Goal: Transaction & Acquisition: Book appointment/travel/reservation

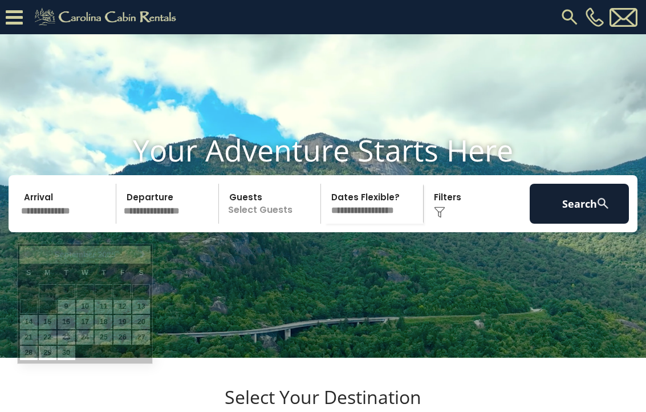
click at [38, 224] on input "text" at bounding box center [66, 204] width 99 height 40
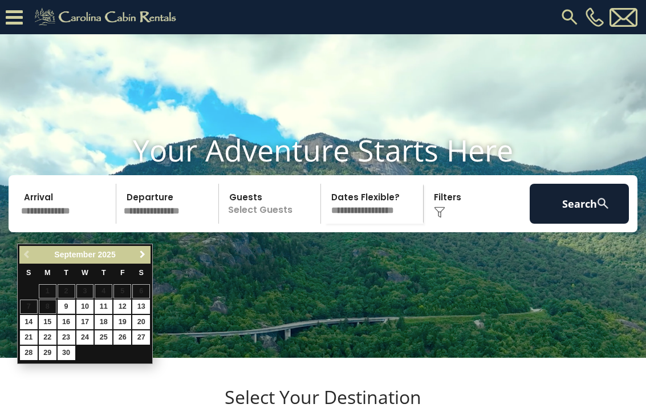
click at [144, 254] on span "Next" at bounding box center [142, 254] width 9 height 9
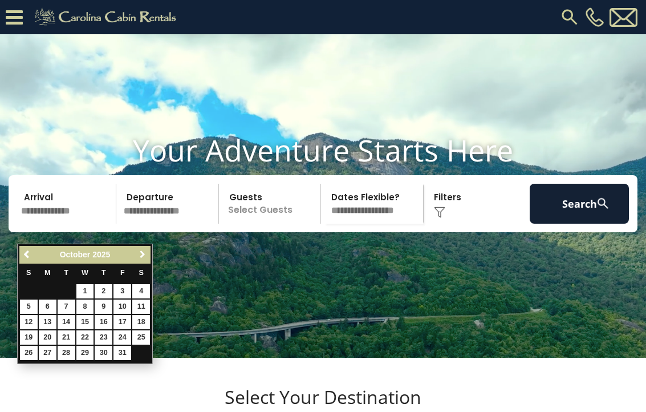
click at [144, 254] on span "Next" at bounding box center [142, 254] width 9 height 9
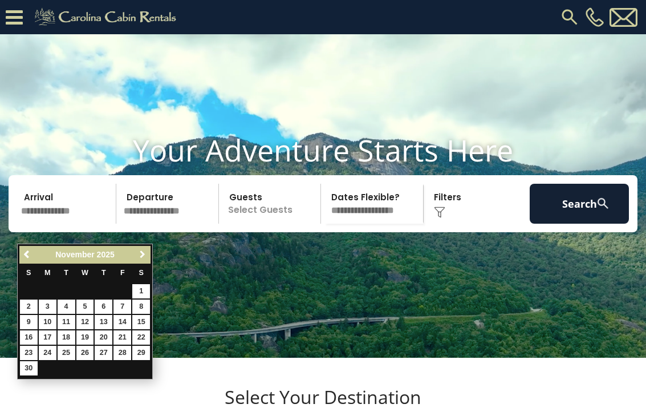
click at [144, 254] on span "Next" at bounding box center [142, 254] width 9 height 9
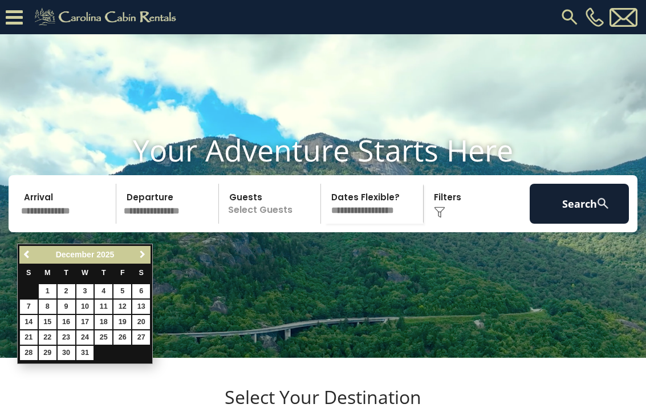
click at [144, 254] on span "Next" at bounding box center [142, 254] width 9 height 9
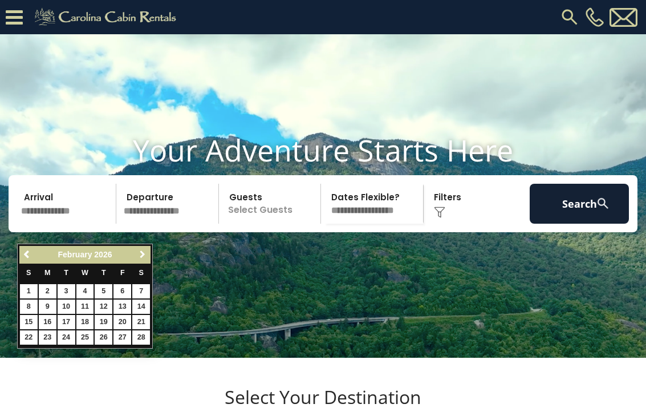
click at [144, 254] on span "Next" at bounding box center [142, 254] width 9 height 9
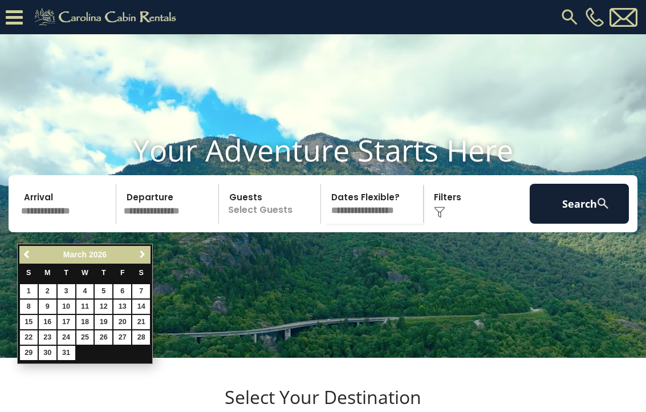
click at [144, 254] on span "Next" at bounding box center [142, 254] width 9 height 9
click at [124, 292] on link "3" at bounding box center [123, 291] width 18 height 14
type input "******"
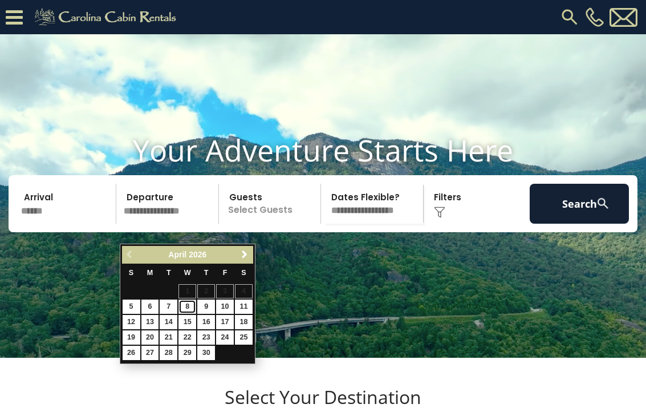
click at [184, 305] on link "8" at bounding box center [188, 307] width 18 height 14
type input "******"
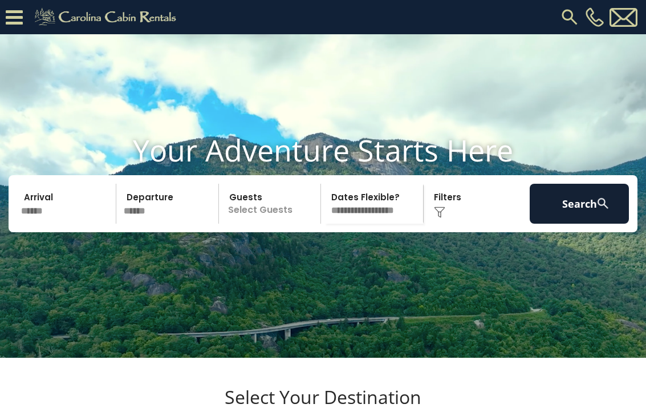
click at [286, 224] on p "Select Guests" at bounding box center [272, 204] width 99 height 40
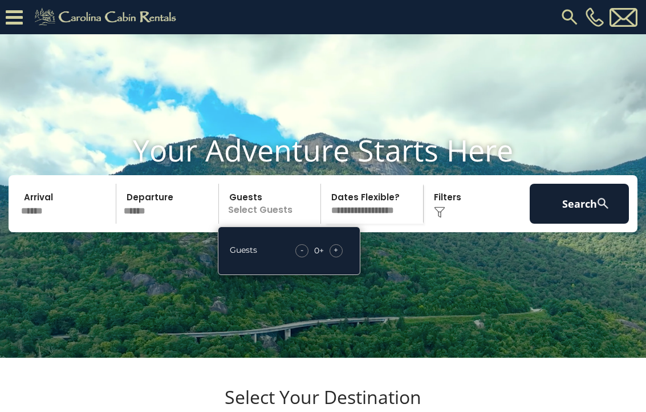
click at [337, 256] on span "+" at bounding box center [336, 249] width 5 height 11
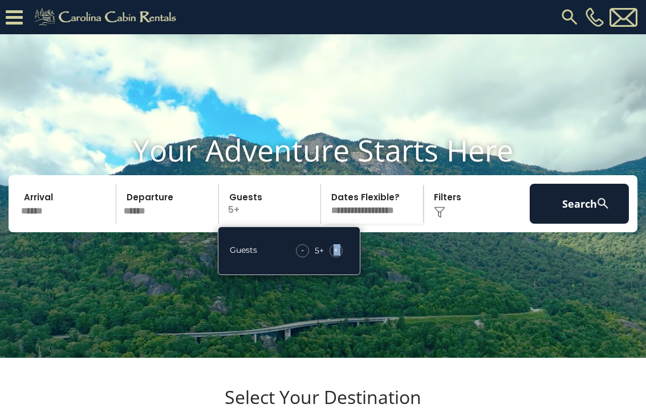
click at [337, 256] on span "+" at bounding box center [336, 249] width 5 height 11
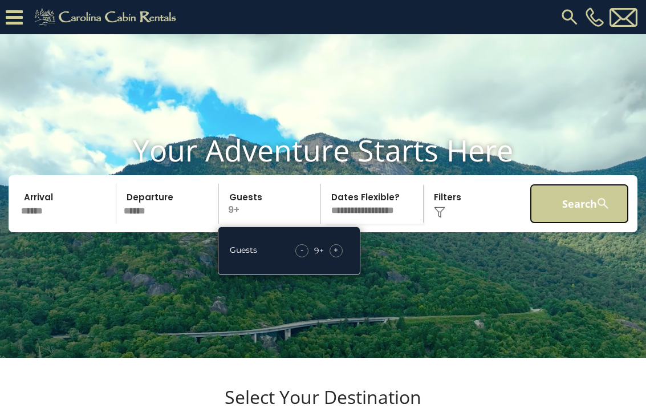
click at [593, 224] on button "Search" at bounding box center [579, 204] width 99 height 40
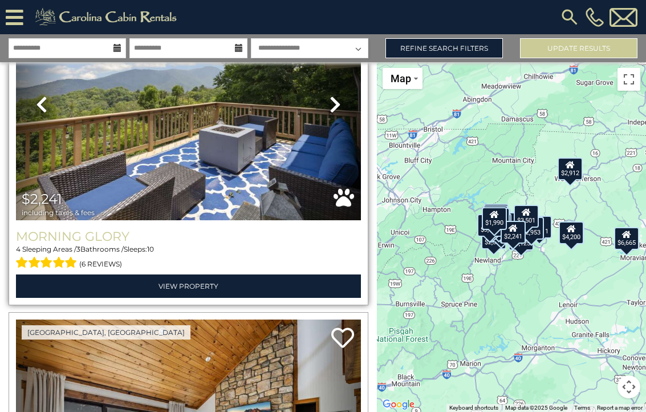
scroll to position [2768, 0]
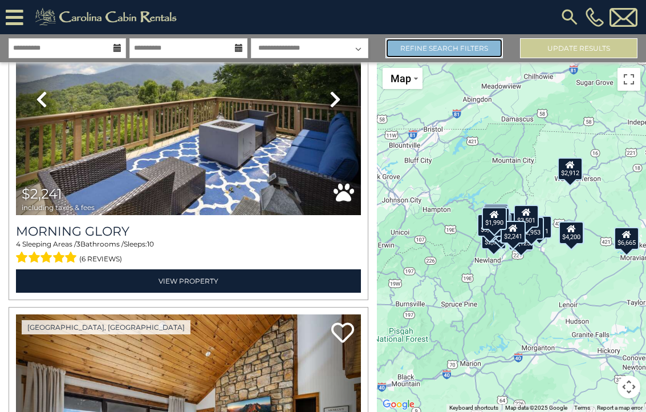
click at [490, 51] on link "Refine Search Filters" at bounding box center [445, 48] width 118 height 20
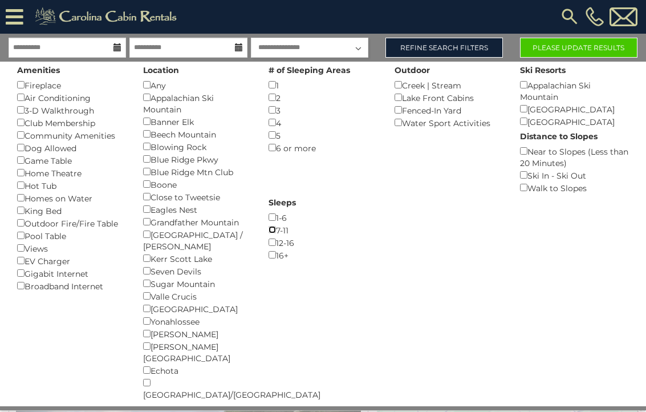
scroll to position [0, 0]
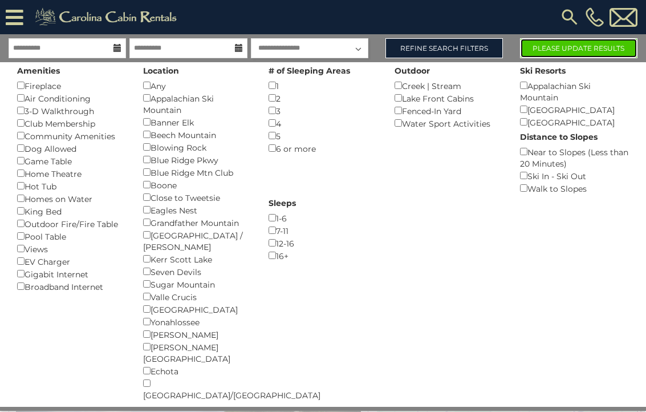
click at [581, 53] on button "Please Update Results" at bounding box center [579, 48] width 118 height 20
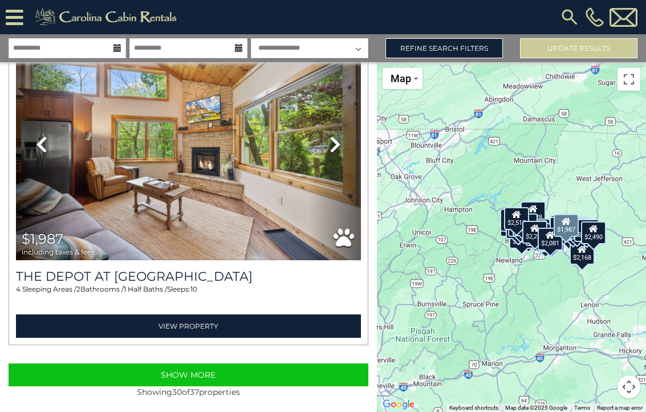
scroll to position [9671, 0]
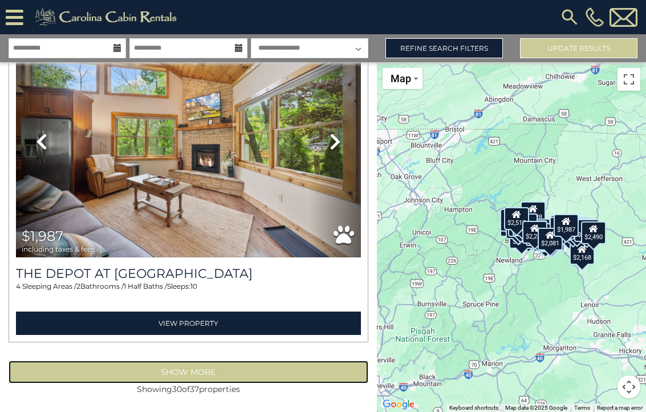
click at [209, 374] on button "Show More" at bounding box center [189, 372] width 360 height 23
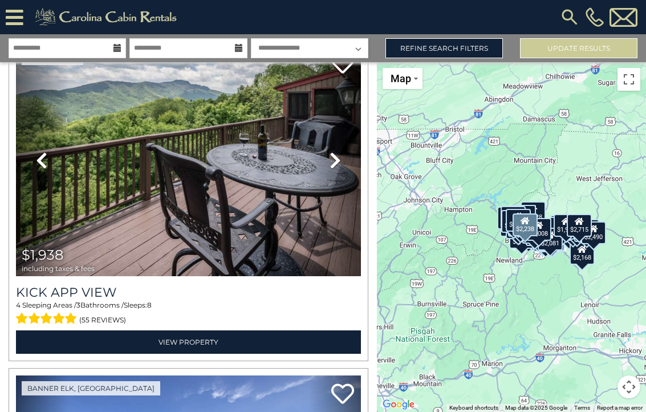
scroll to position [6348, 0]
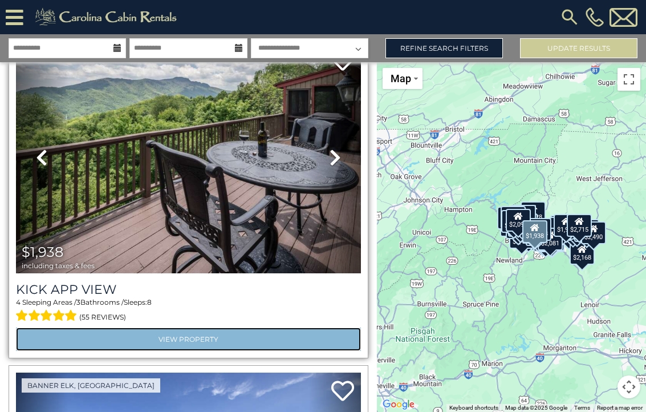
click at [197, 341] on link "View Property" at bounding box center [188, 339] width 345 height 23
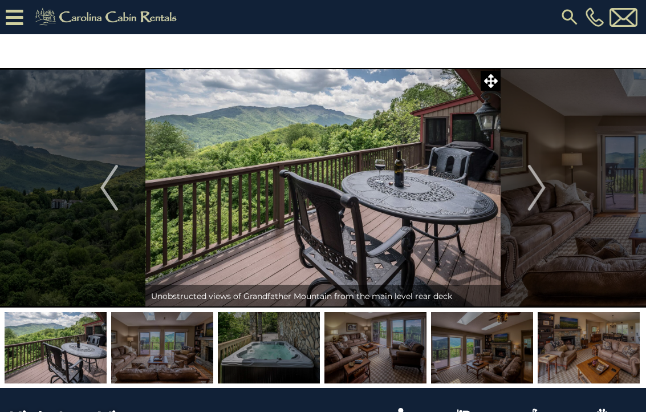
click at [179, 362] on img at bounding box center [162, 347] width 102 height 71
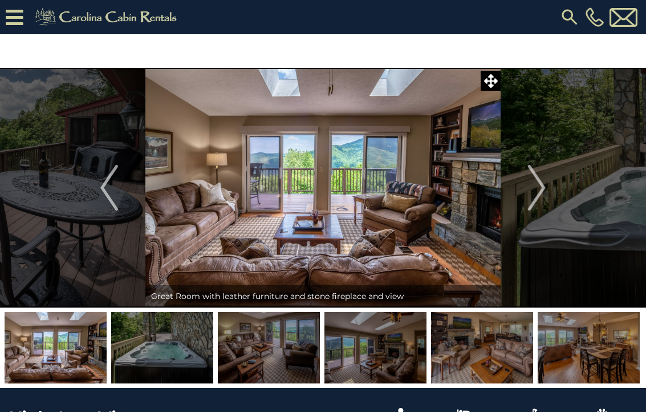
click at [262, 355] on img at bounding box center [269, 347] width 102 height 71
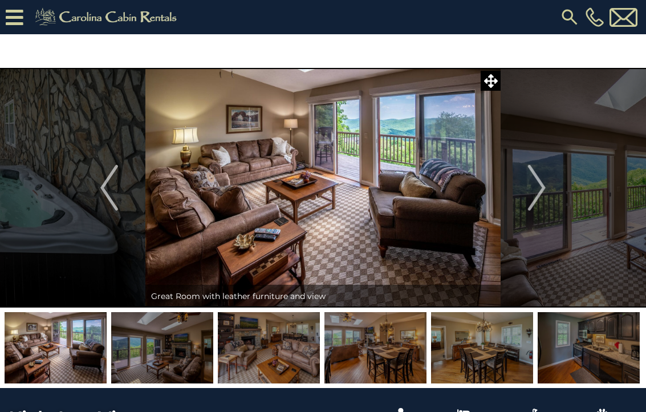
click at [380, 358] on img at bounding box center [376, 347] width 102 height 71
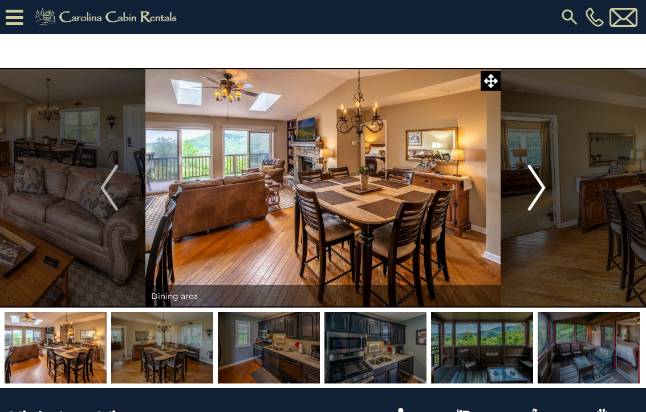
click at [536, 186] on img "Next" at bounding box center [536, 188] width 17 height 46
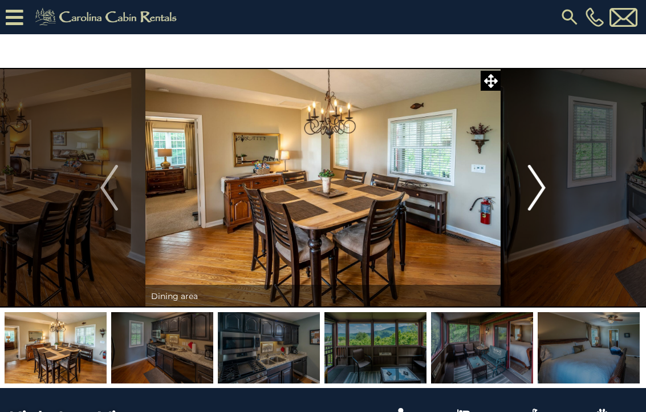
click at [536, 186] on img "Next" at bounding box center [536, 188] width 17 height 46
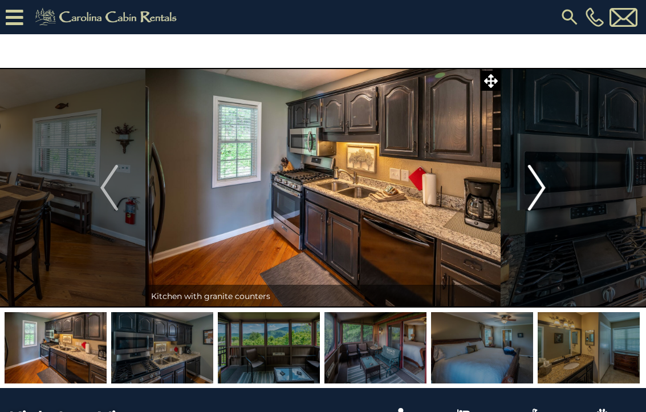
click at [536, 186] on img "Next" at bounding box center [536, 188] width 17 height 46
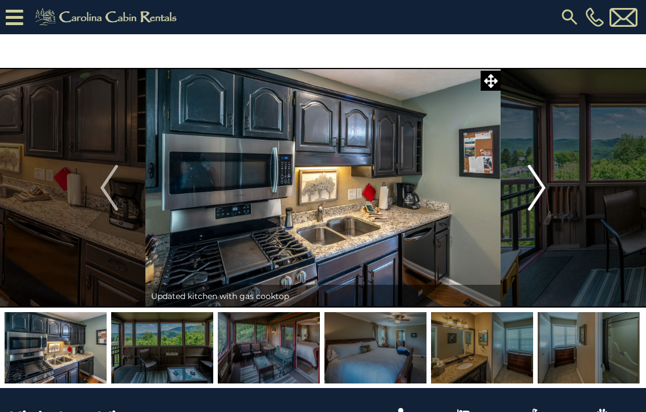
click at [536, 186] on img "Next" at bounding box center [536, 188] width 17 height 46
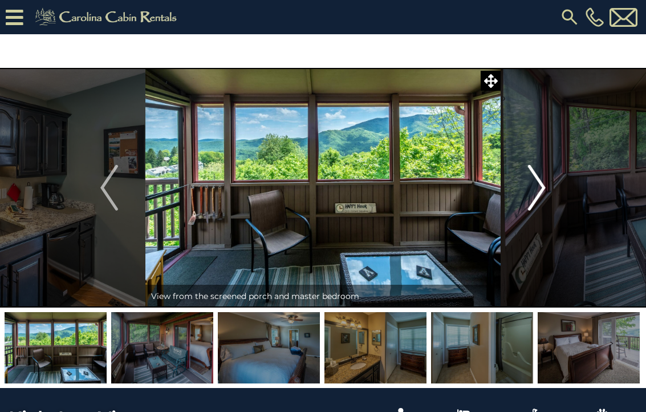
click at [536, 186] on img "Next" at bounding box center [536, 188] width 17 height 46
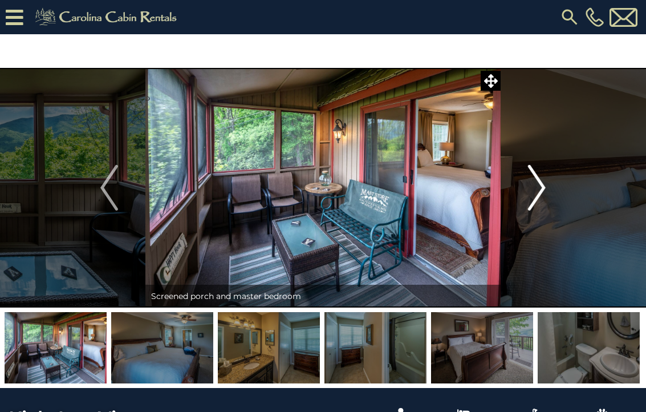
click at [536, 186] on img "Next" at bounding box center [536, 188] width 17 height 46
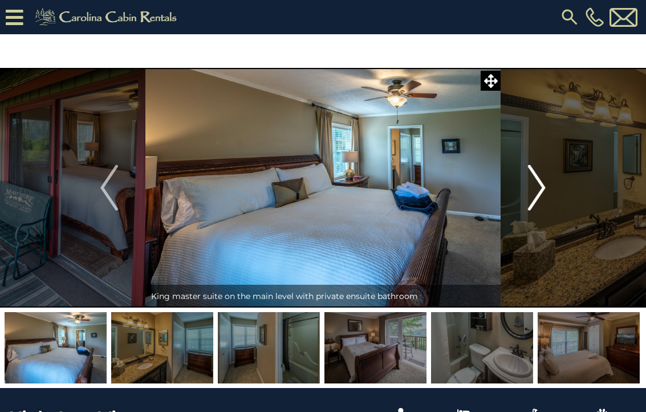
click at [536, 186] on img "Next" at bounding box center [536, 188] width 17 height 46
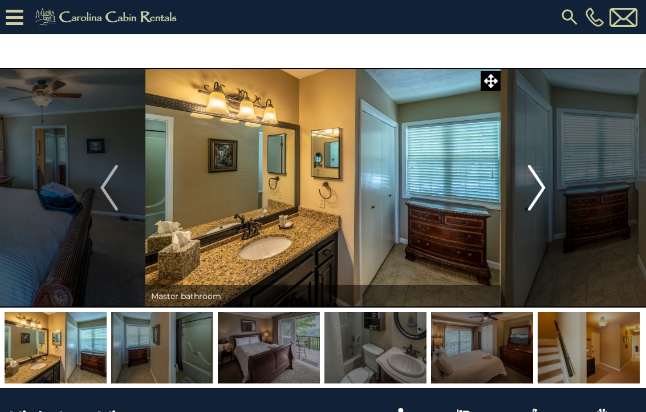
click at [536, 186] on img "Next" at bounding box center [536, 188] width 17 height 46
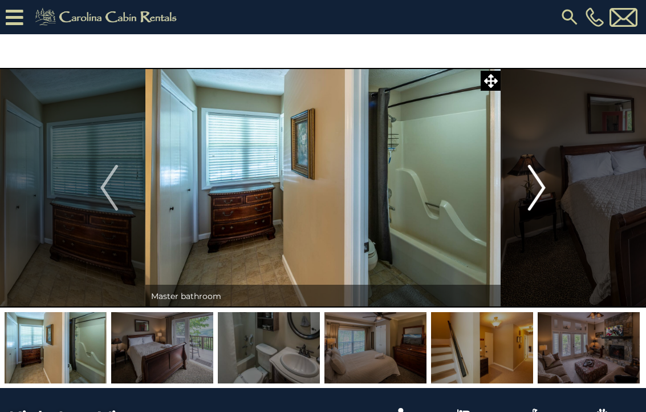
click at [536, 186] on img "Next" at bounding box center [536, 188] width 17 height 46
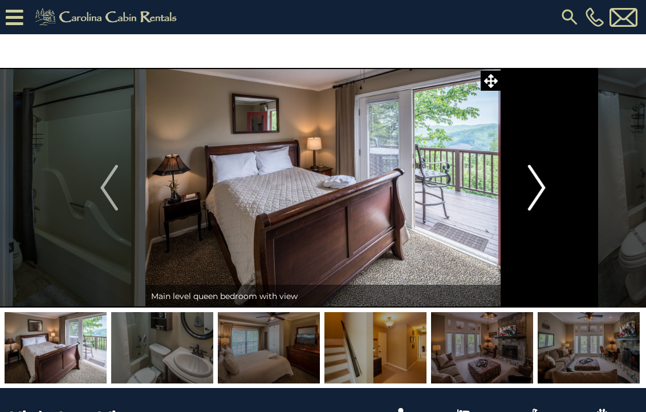
click at [536, 186] on img "Next" at bounding box center [536, 188] width 17 height 46
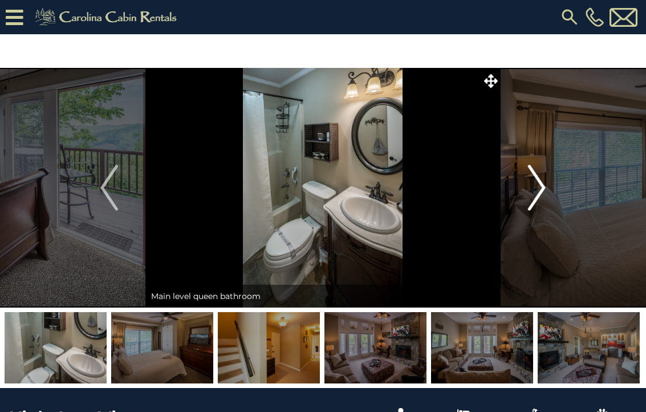
click at [536, 186] on img "Next" at bounding box center [536, 188] width 17 height 46
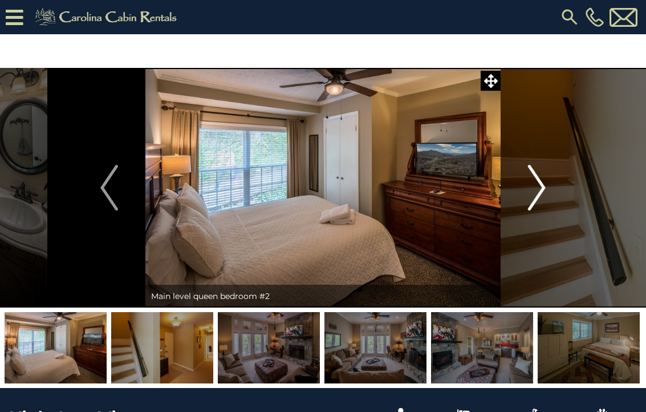
click at [536, 186] on img "Next" at bounding box center [536, 188] width 17 height 46
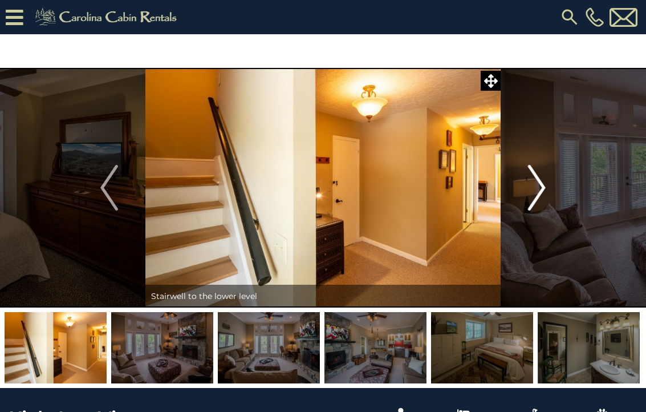
click at [536, 186] on img "Next" at bounding box center [536, 188] width 17 height 46
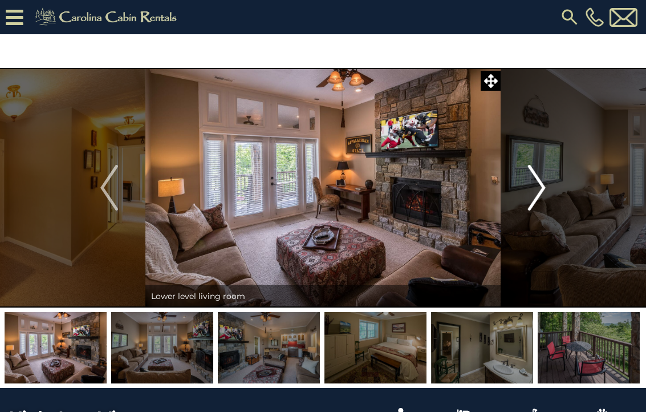
click at [536, 186] on img "Next" at bounding box center [536, 188] width 17 height 46
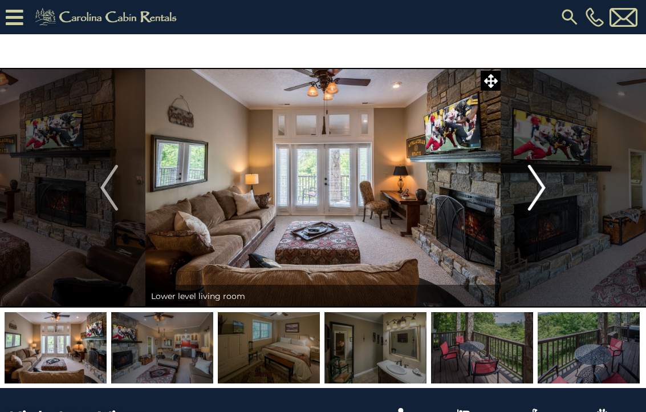
click at [536, 186] on img "Next" at bounding box center [536, 188] width 17 height 46
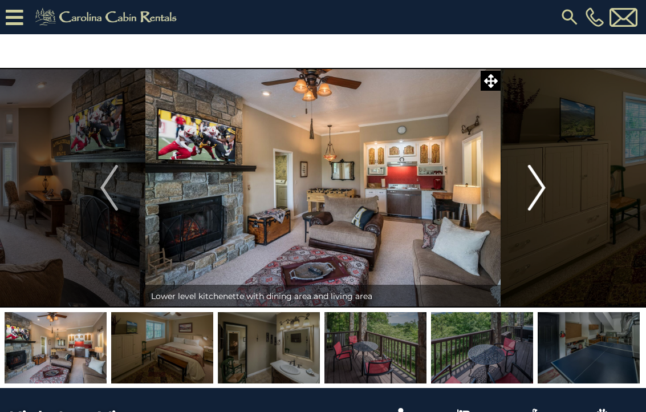
click at [536, 186] on img "Next" at bounding box center [536, 188] width 17 height 46
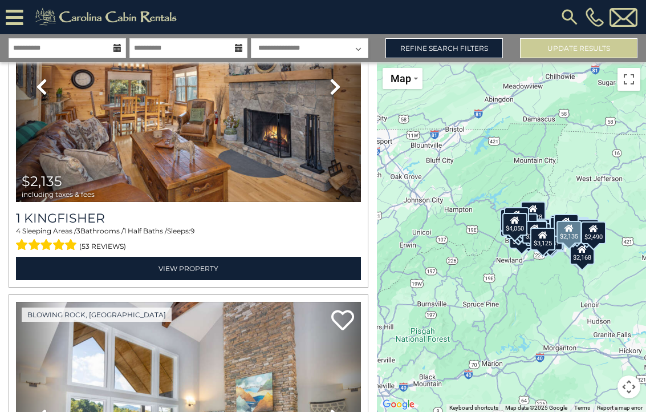
scroll to position [787, 0]
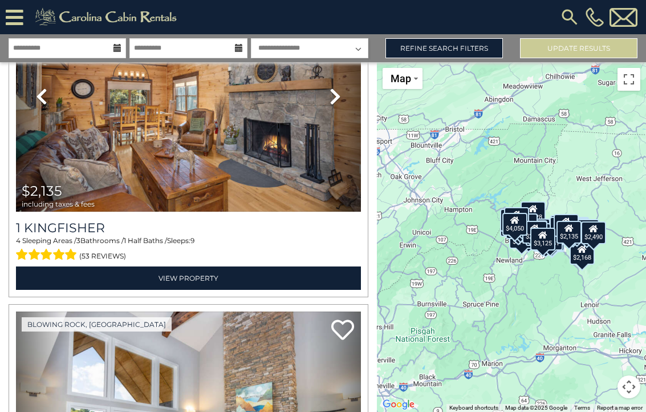
click at [554, 214] on div "$1,987" at bounding box center [566, 225] width 25 height 23
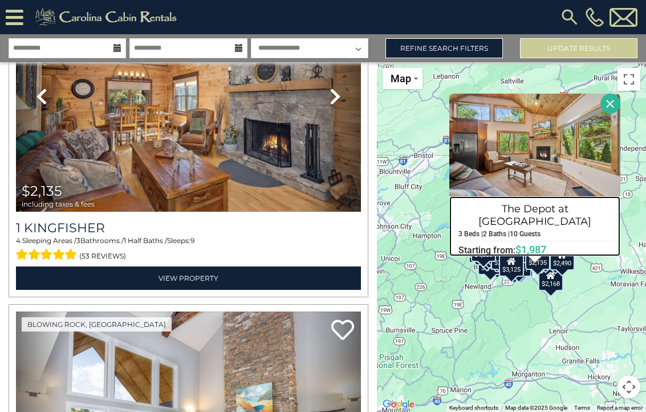
click at [530, 210] on h4 "The Depot at [GEOGRAPHIC_DATA]" at bounding box center [535, 215] width 170 height 31
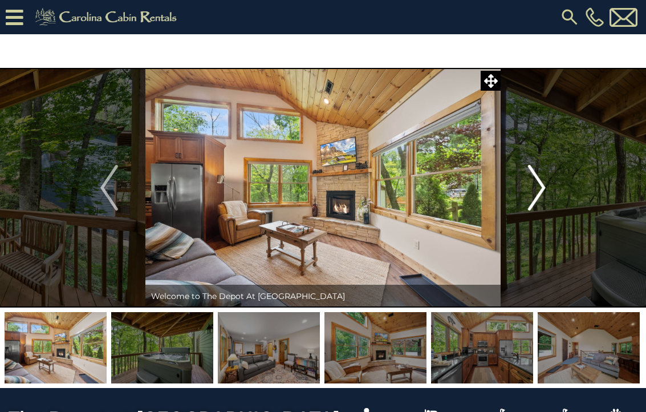
click at [531, 207] on img "Next" at bounding box center [536, 188] width 17 height 46
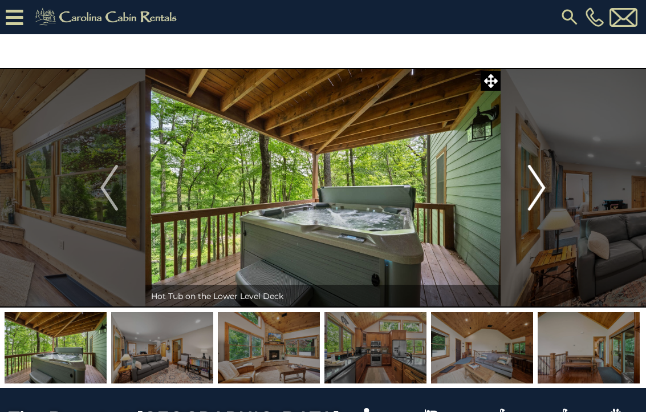
click at [531, 207] on img "Next" at bounding box center [536, 188] width 17 height 46
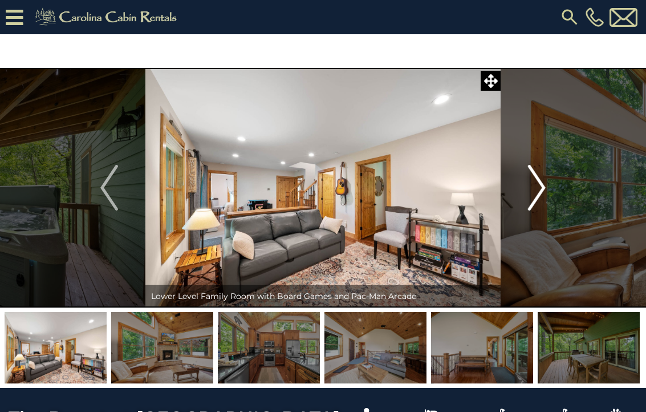
click at [531, 207] on img "Next" at bounding box center [536, 188] width 17 height 46
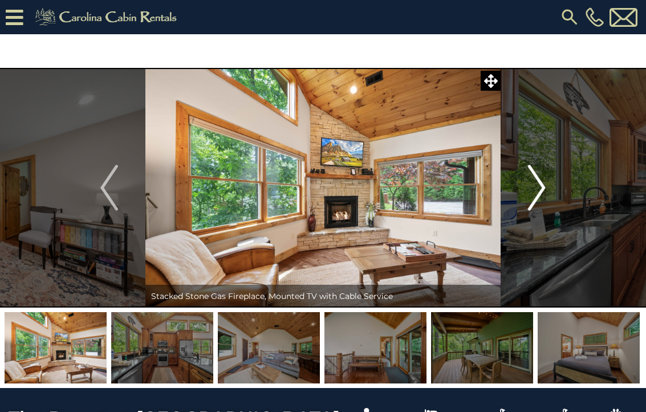
click at [531, 207] on img "Next" at bounding box center [536, 188] width 17 height 46
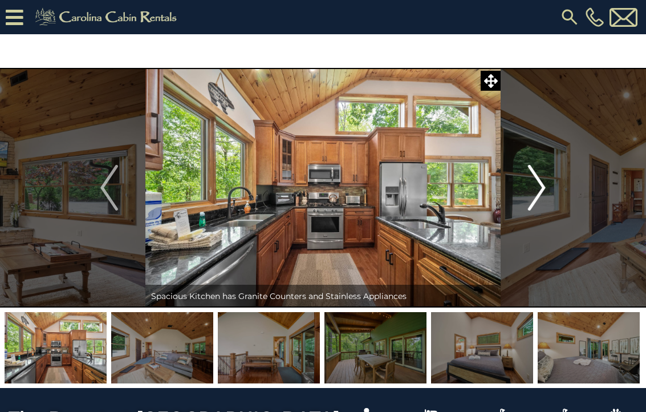
click at [531, 207] on img "Next" at bounding box center [536, 188] width 17 height 46
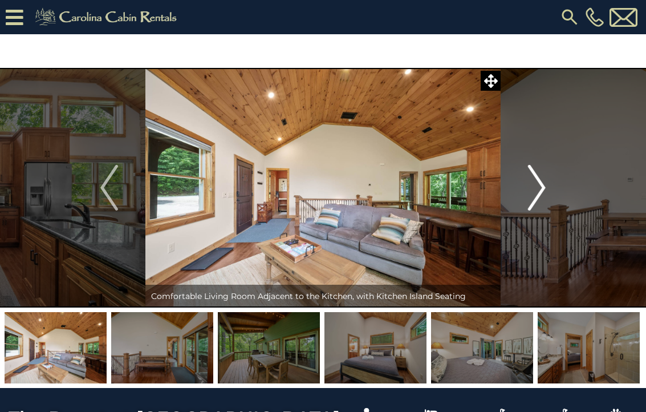
click at [531, 207] on img "Next" at bounding box center [536, 188] width 17 height 46
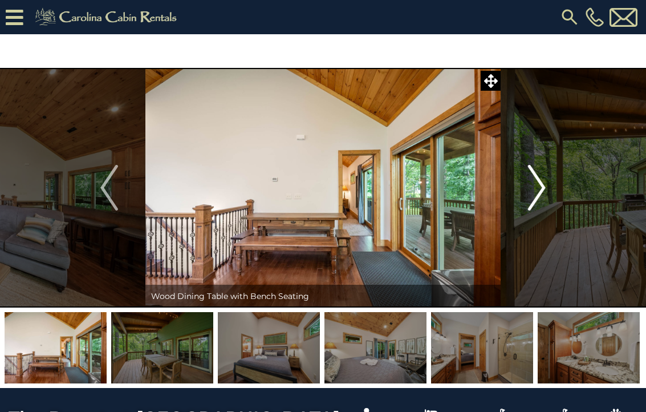
click at [531, 207] on img "Next" at bounding box center [536, 188] width 17 height 46
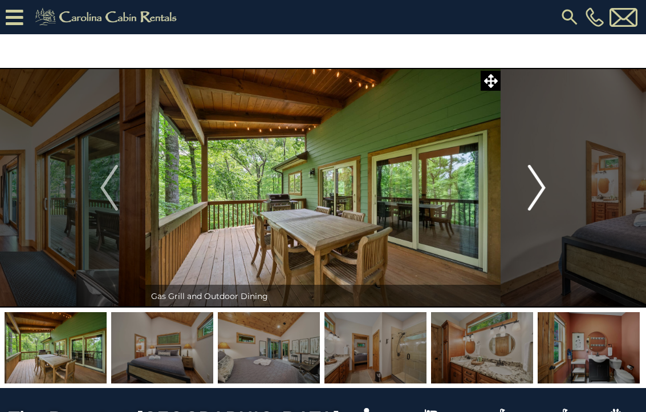
click at [531, 202] on img "Next" at bounding box center [536, 188] width 17 height 46
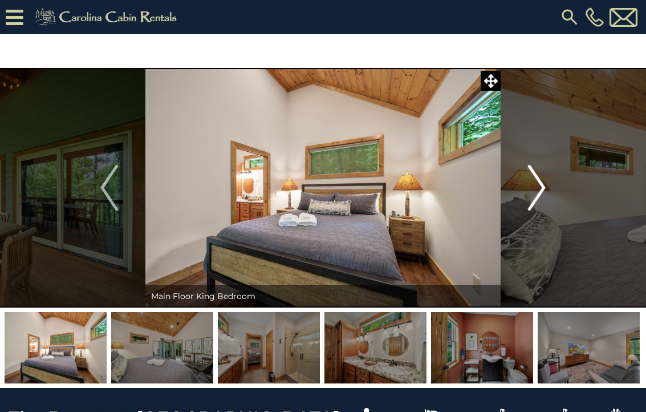
click at [531, 202] on img "Next" at bounding box center [536, 188] width 17 height 46
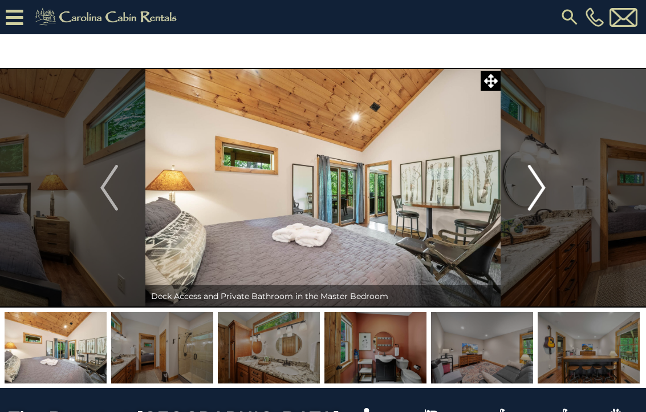
click at [531, 202] on img "Next" at bounding box center [536, 188] width 17 height 46
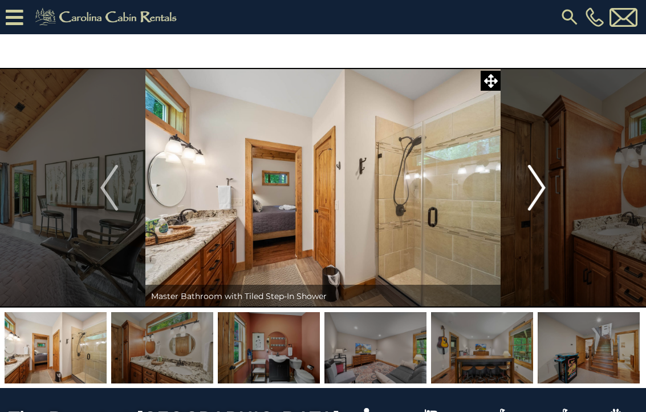
click at [531, 202] on img "Next" at bounding box center [536, 188] width 17 height 46
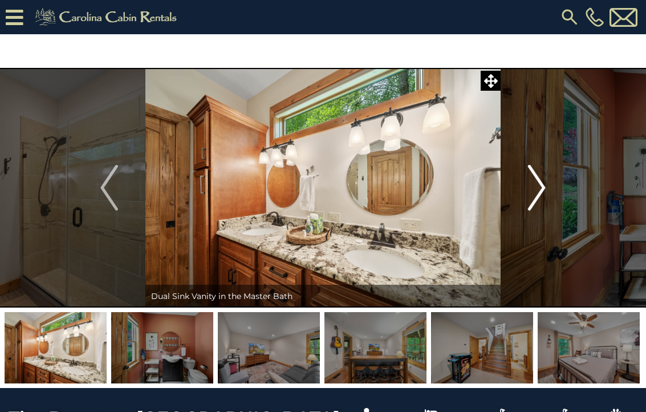
click at [531, 202] on img "Next" at bounding box center [536, 188] width 17 height 46
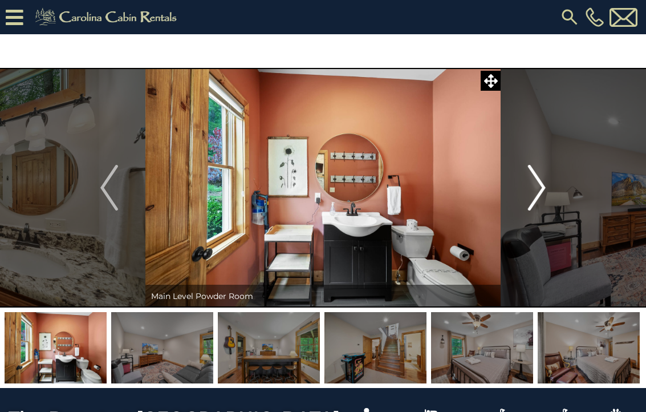
click at [531, 202] on img "Next" at bounding box center [536, 188] width 17 height 46
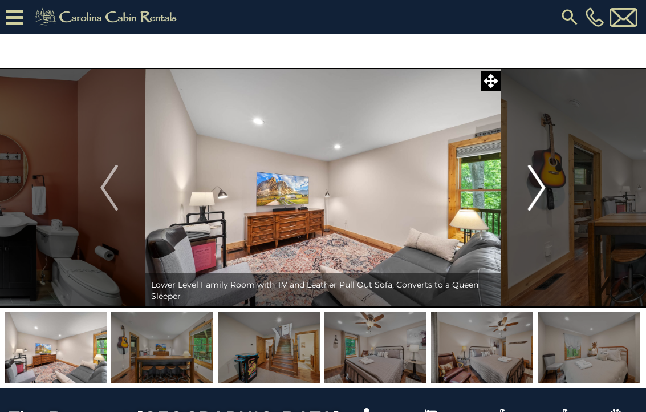
click at [531, 202] on img "Next" at bounding box center [536, 188] width 17 height 46
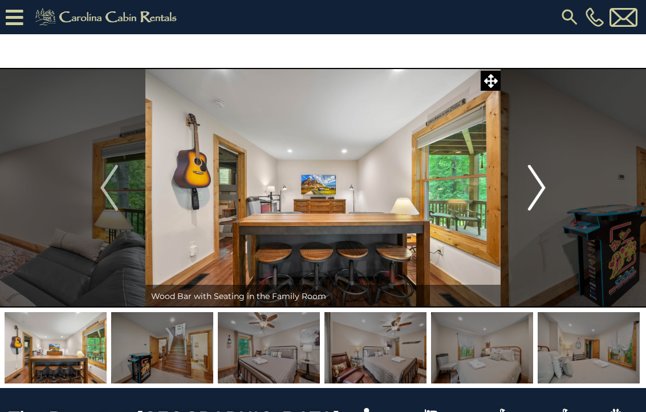
click at [531, 202] on img "Next" at bounding box center [536, 188] width 17 height 46
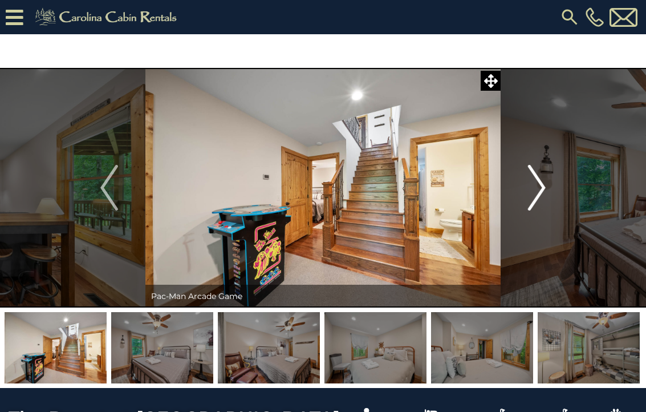
click at [531, 202] on img "Next" at bounding box center [536, 188] width 17 height 46
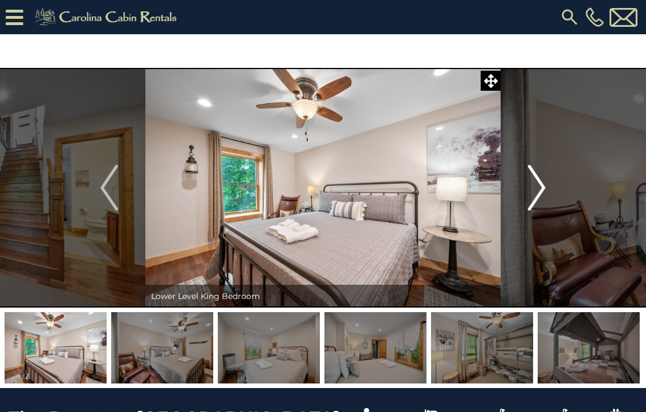
click at [531, 202] on img "Next" at bounding box center [536, 188] width 17 height 46
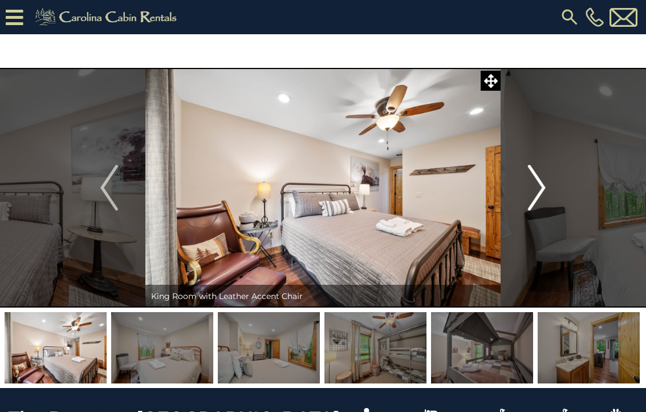
click at [531, 202] on img "Next" at bounding box center [536, 188] width 17 height 46
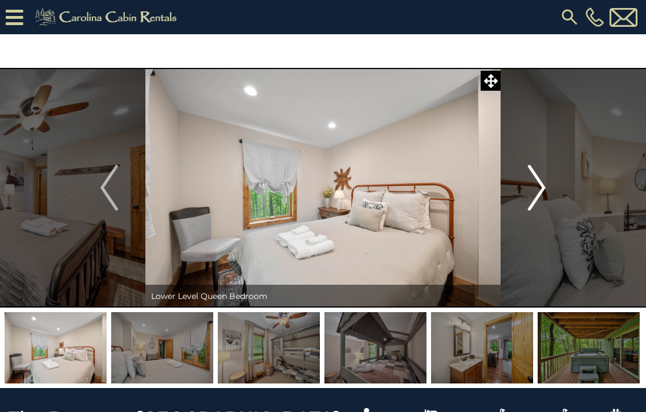
click at [531, 202] on img "Next" at bounding box center [536, 188] width 17 height 46
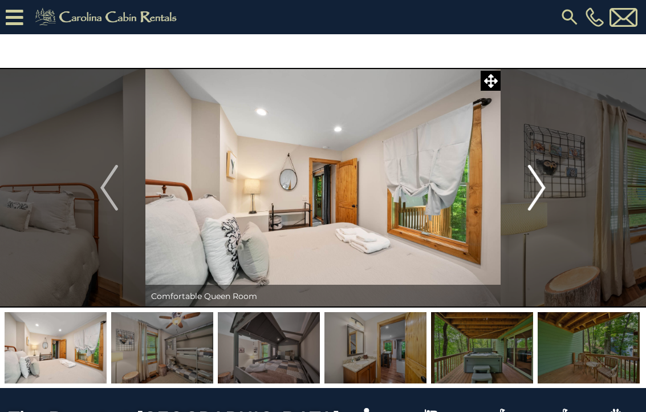
click at [531, 202] on img "Next" at bounding box center [536, 188] width 17 height 46
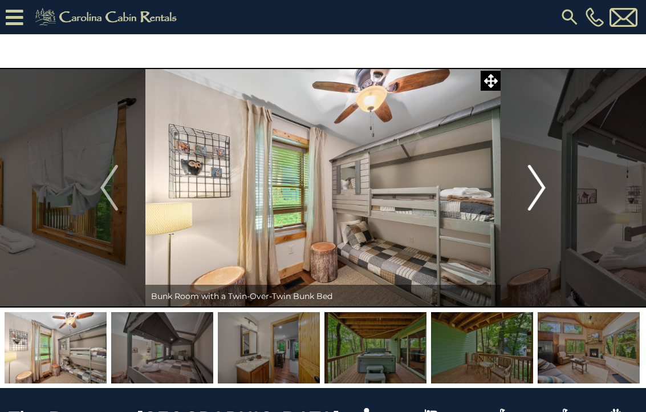
click at [531, 202] on img "Next" at bounding box center [536, 188] width 17 height 46
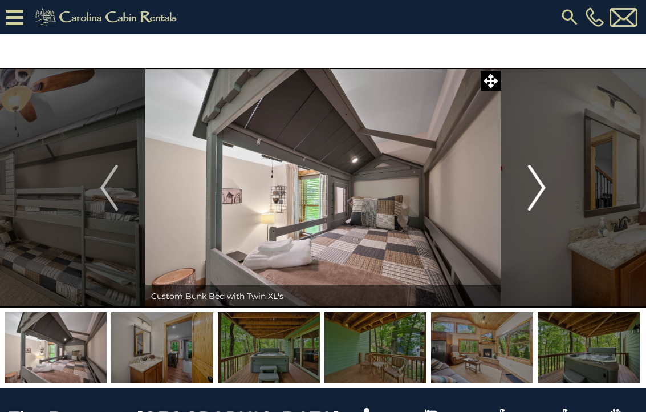
click at [531, 202] on img "Next" at bounding box center [536, 188] width 17 height 46
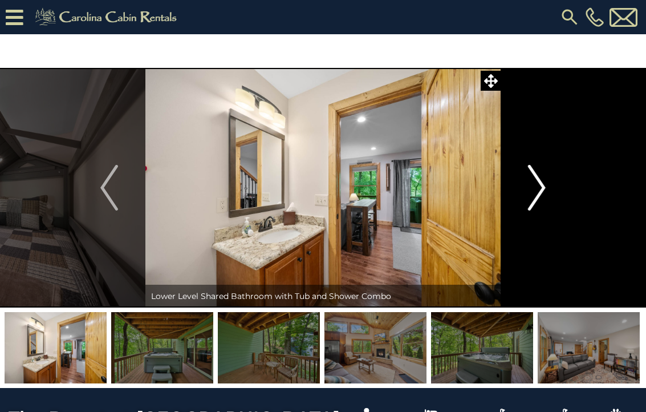
click at [531, 202] on img "Next" at bounding box center [536, 188] width 17 height 46
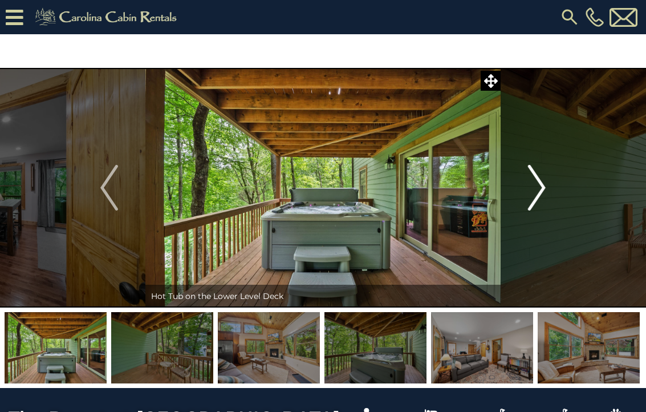
click at [531, 202] on img "Next" at bounding box center [536, 188] width 17 height 46
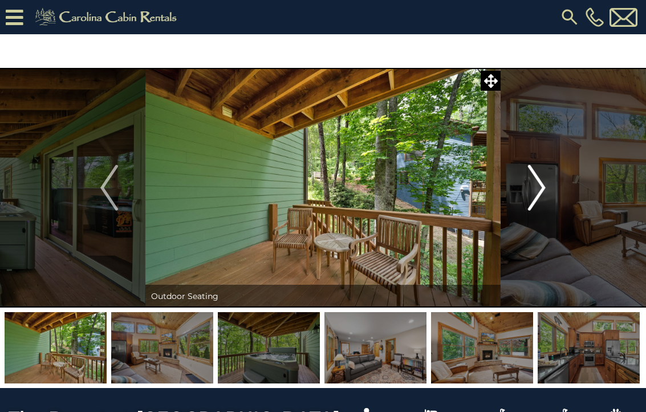
click at [531, 202] on img "Next" at bounding box center [536, 188] width 17 height 46
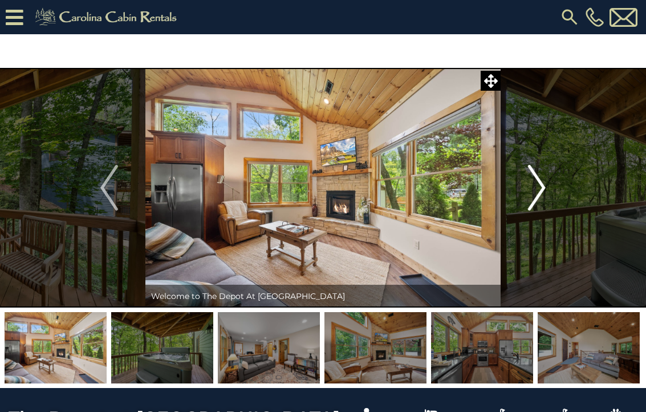
click at [531, 202] on img "Next" at bounding box center [536, 188] width 17 height 46
